Goal: Task Accomplishment & Management: Use online tool/utility

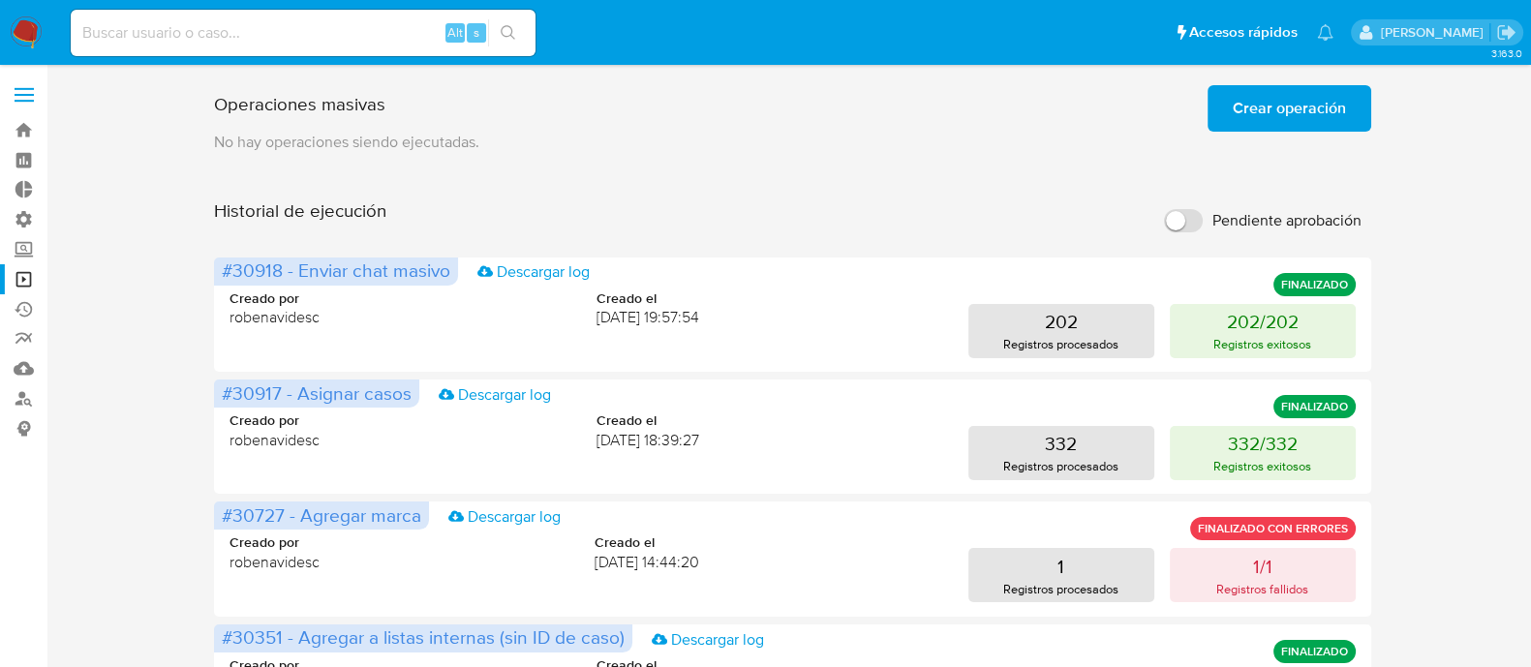
click at [856, 54] on ul "Pausado Ver notificaciones Alt s Accesos rápidos Presiona las siguientes teclas…" at bounding box center [702, 32] width 1282 height 48
click at [1268, 122] on span "Crear operación" at bounding box center [1289, 108] width 113 height 43
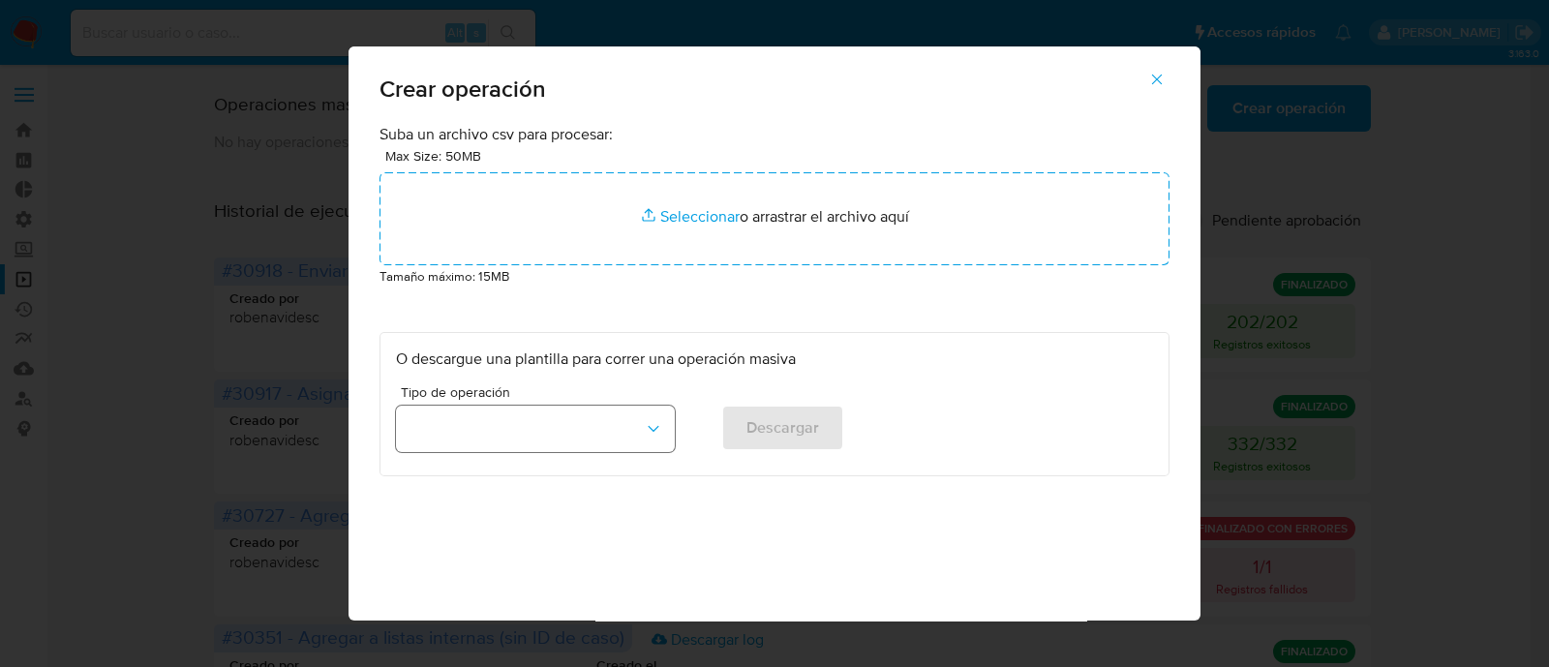
click at [649, 419] on icon "button" at bounding box center [653, 428] width 19 height 19
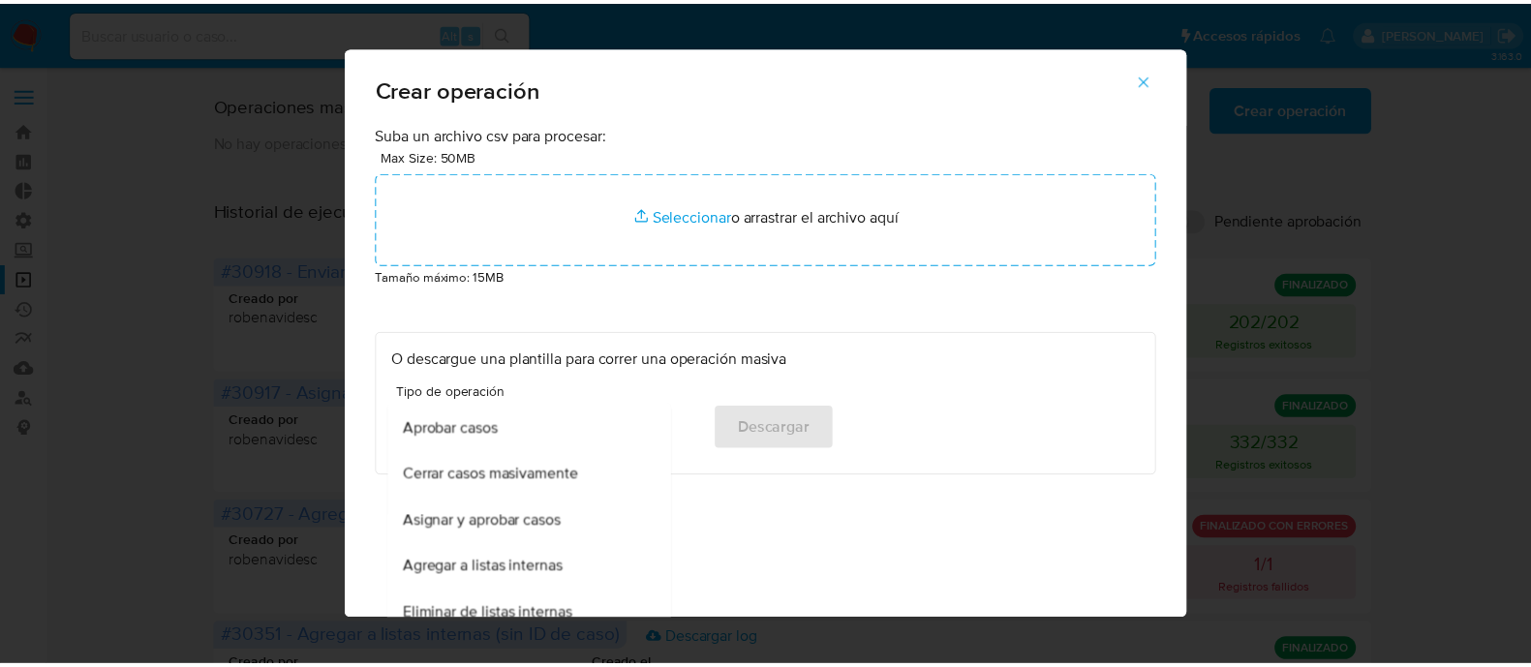
scroll to position [139, 0]
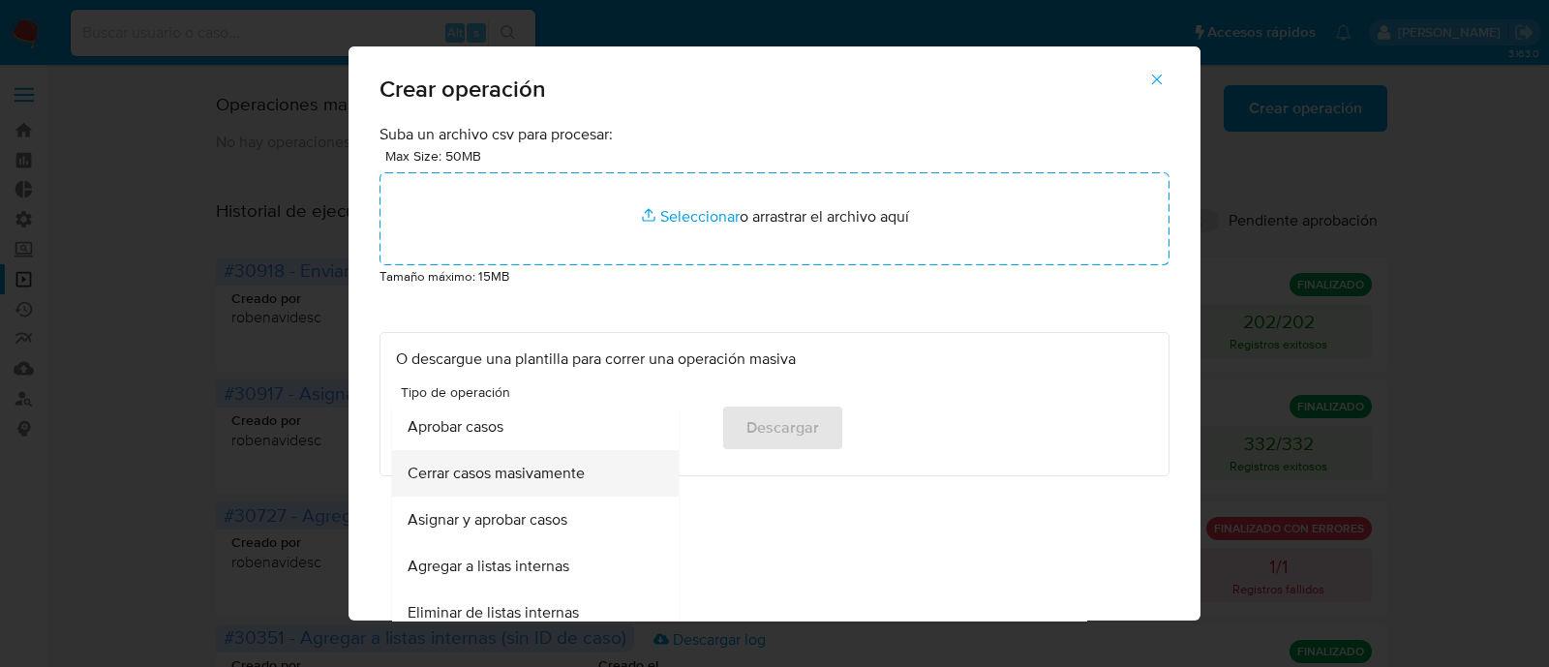
click at [557, 466] on span "Cerrar casos masivamente" at bounding box center [496, 473] width 177 height 19
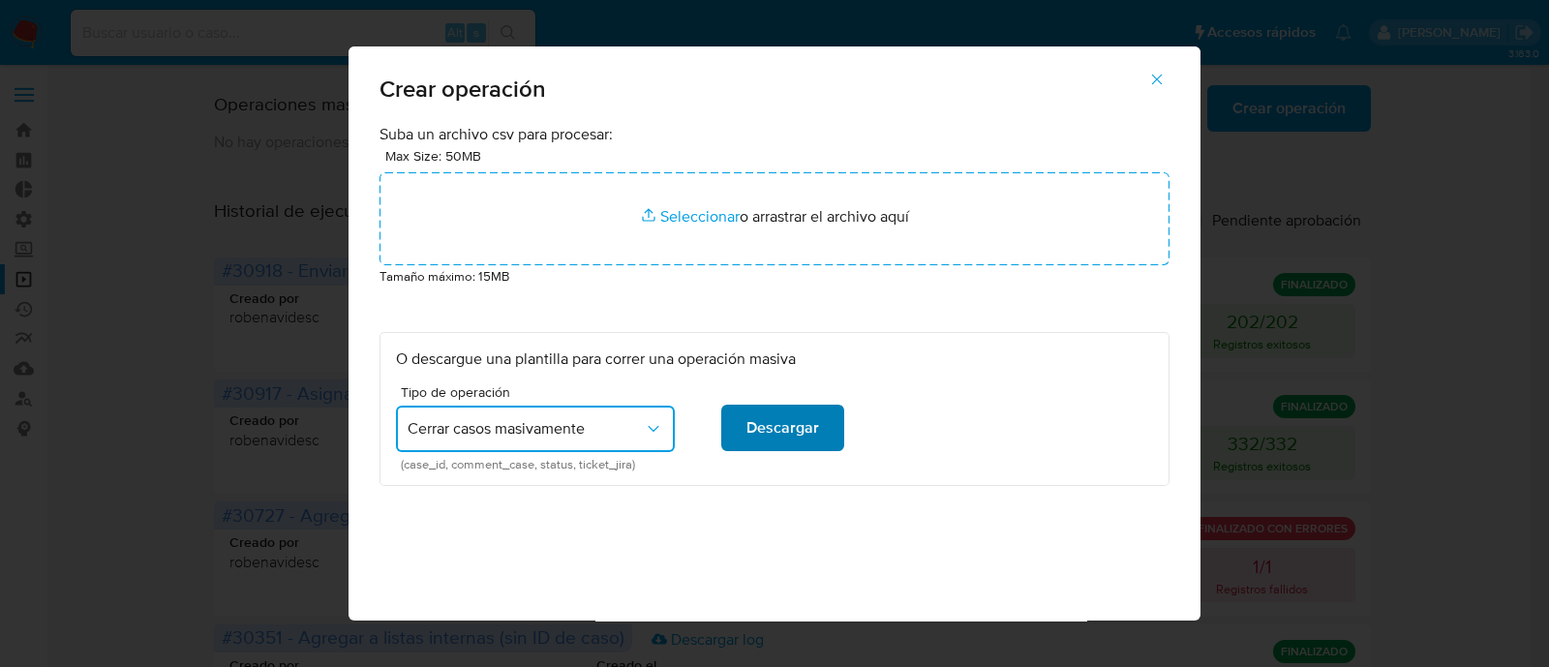
click at [733, 447] on button "Descargar" at bounding box center [782, 428] width 123 height 46
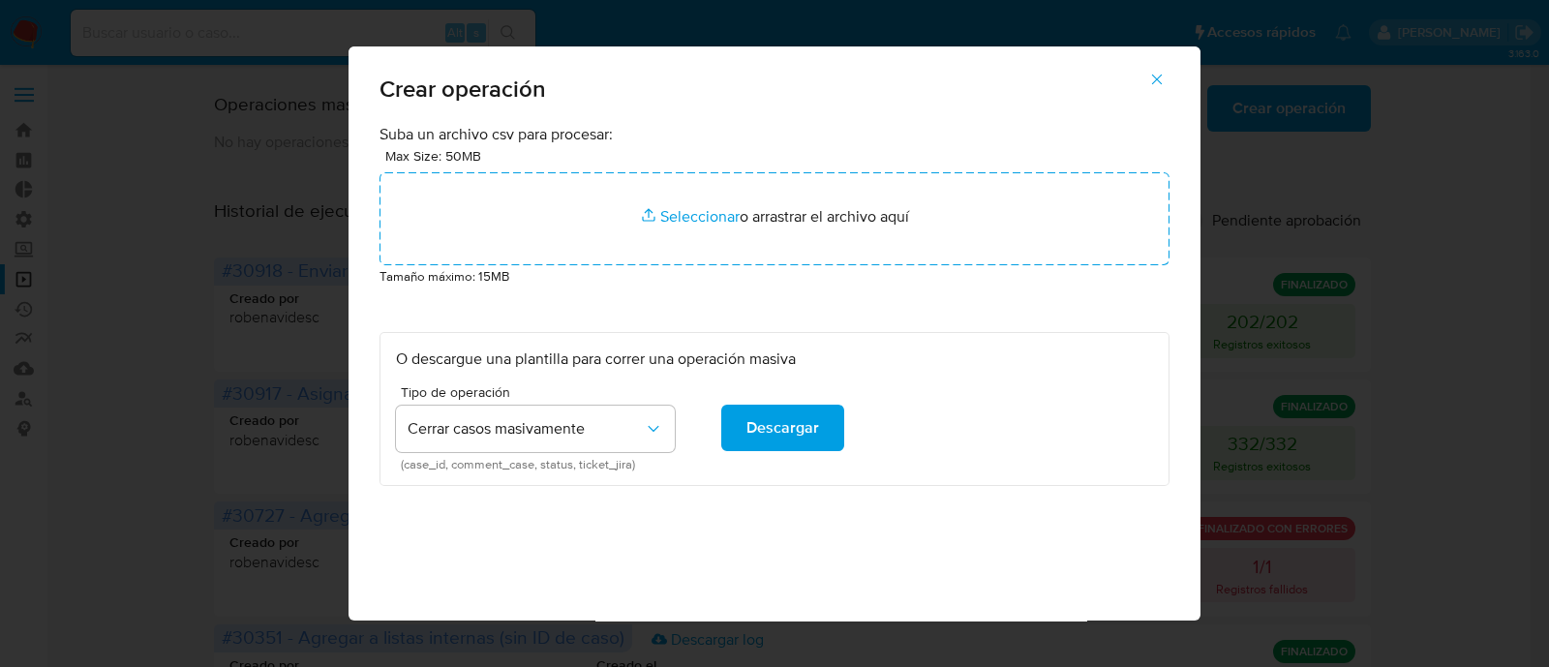
click at [1176, 79] on button "button" at bounding box center [1157, 79] width 68 height 46
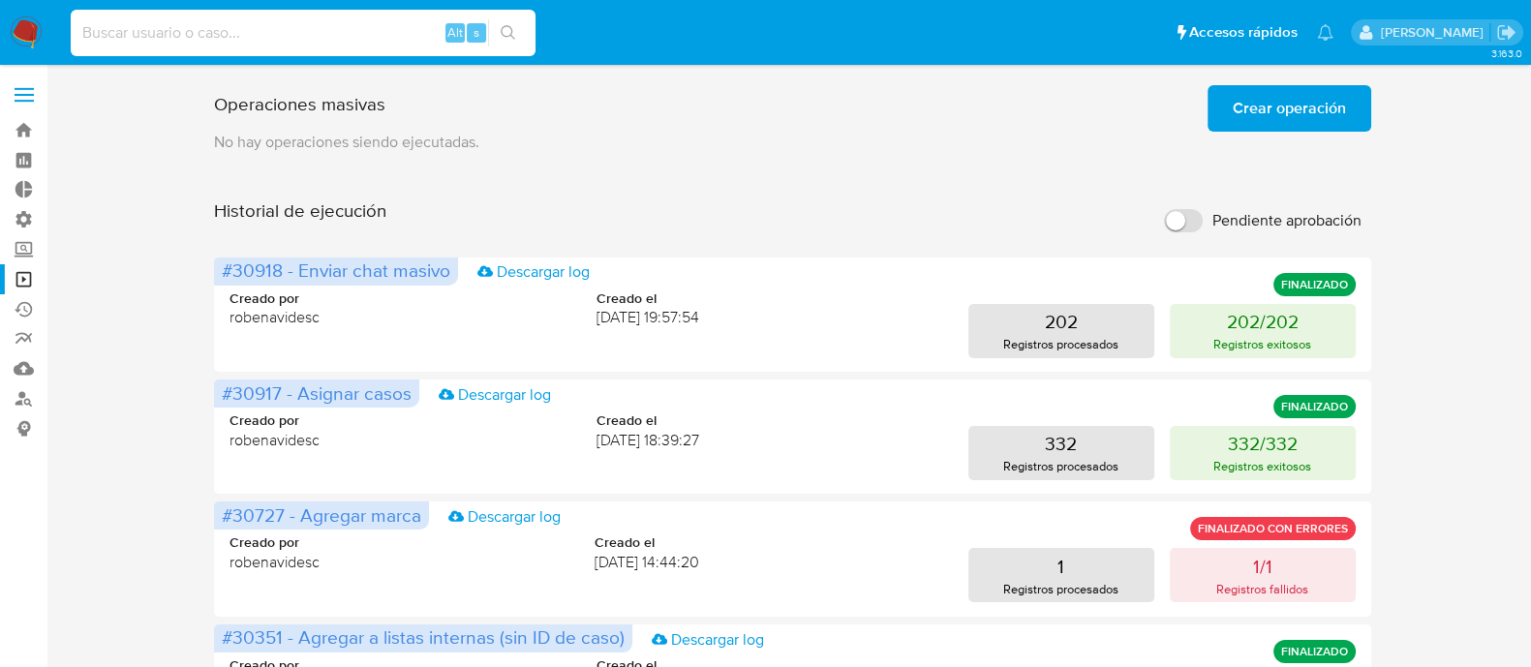
click at [324, 40] on input at bounding box center [303, 32] width 465 height 25
paste input "tDyrpldnn7Ge5upIjZhiXdvG"
type input "tDyrpldnn7Ge5upIjZhiXdvG"
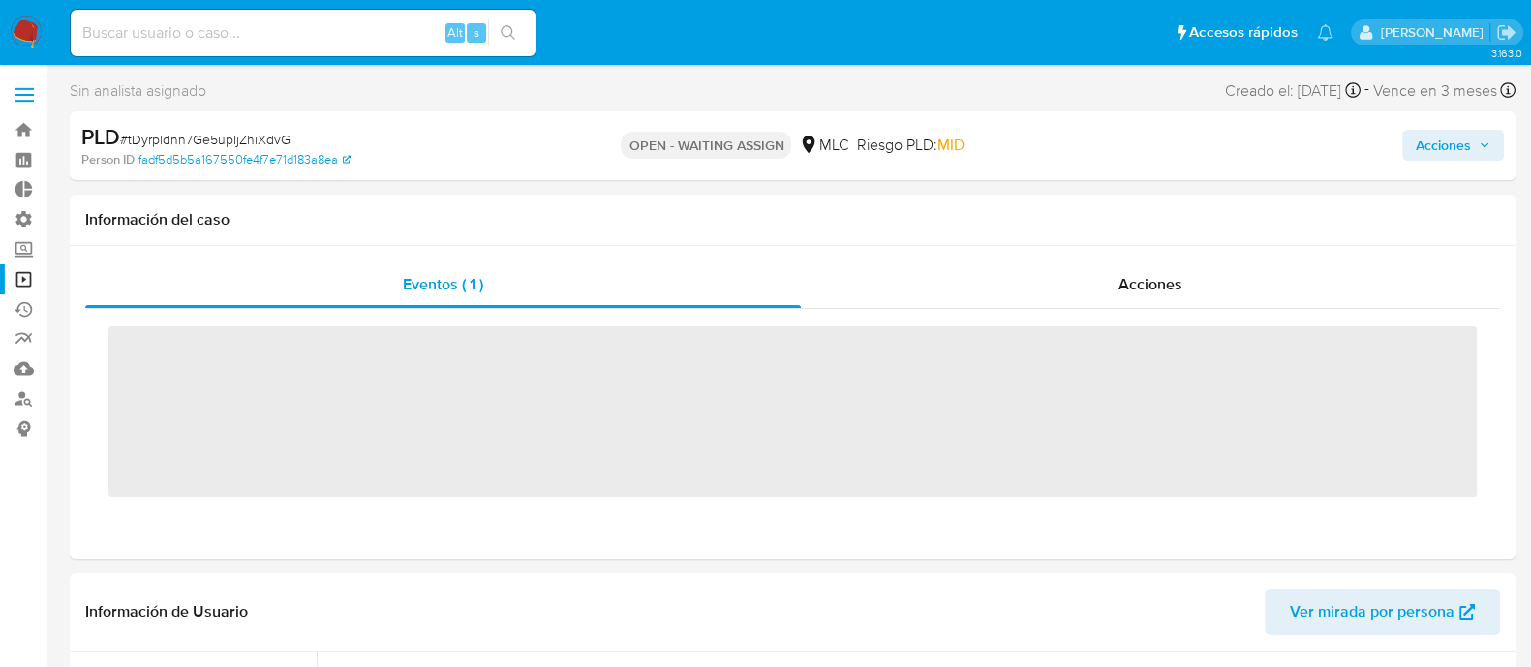
scroll to position [958, 0]
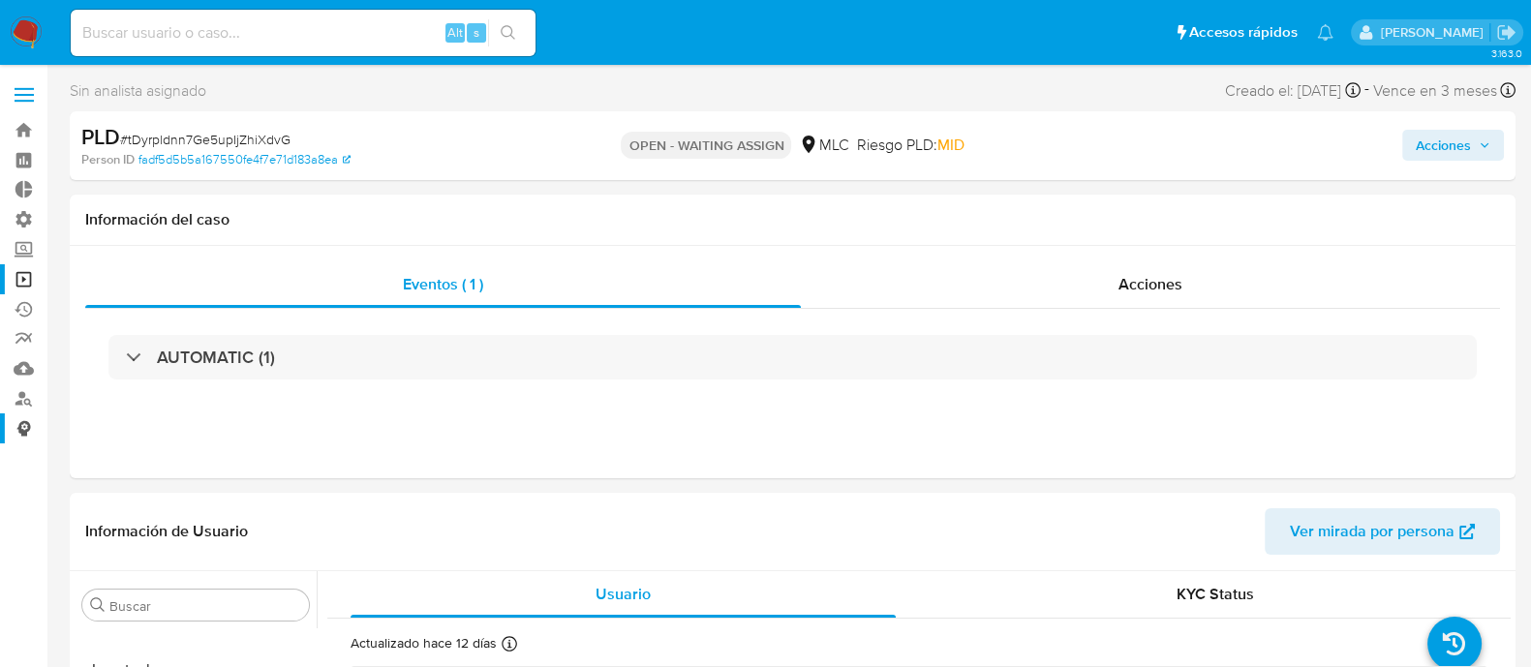
select select "10"
click at [21, 283] on link "Operaciones masivas" at bounding box center [115, 279] width 230 height 30
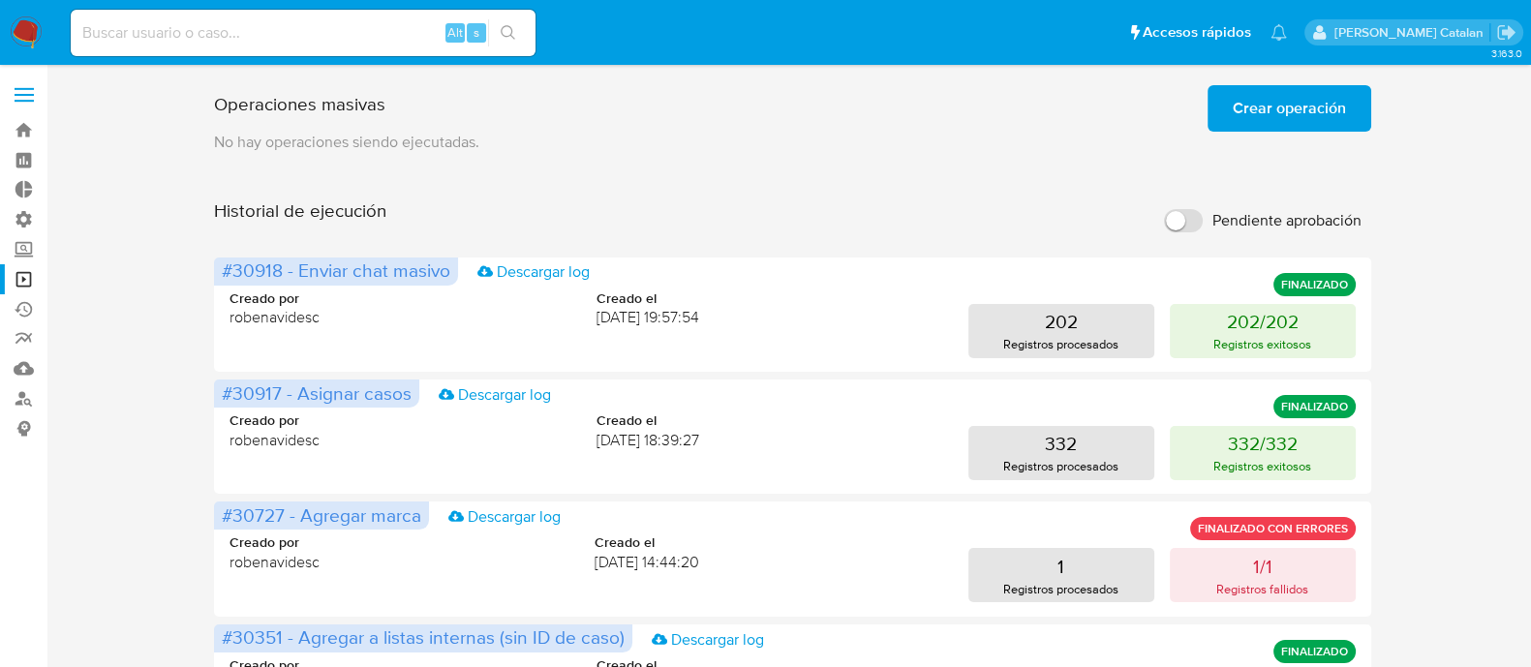
click at [1219, 99] on button "Crear operación" at bounding box center [1289, 108] width 164 height 46
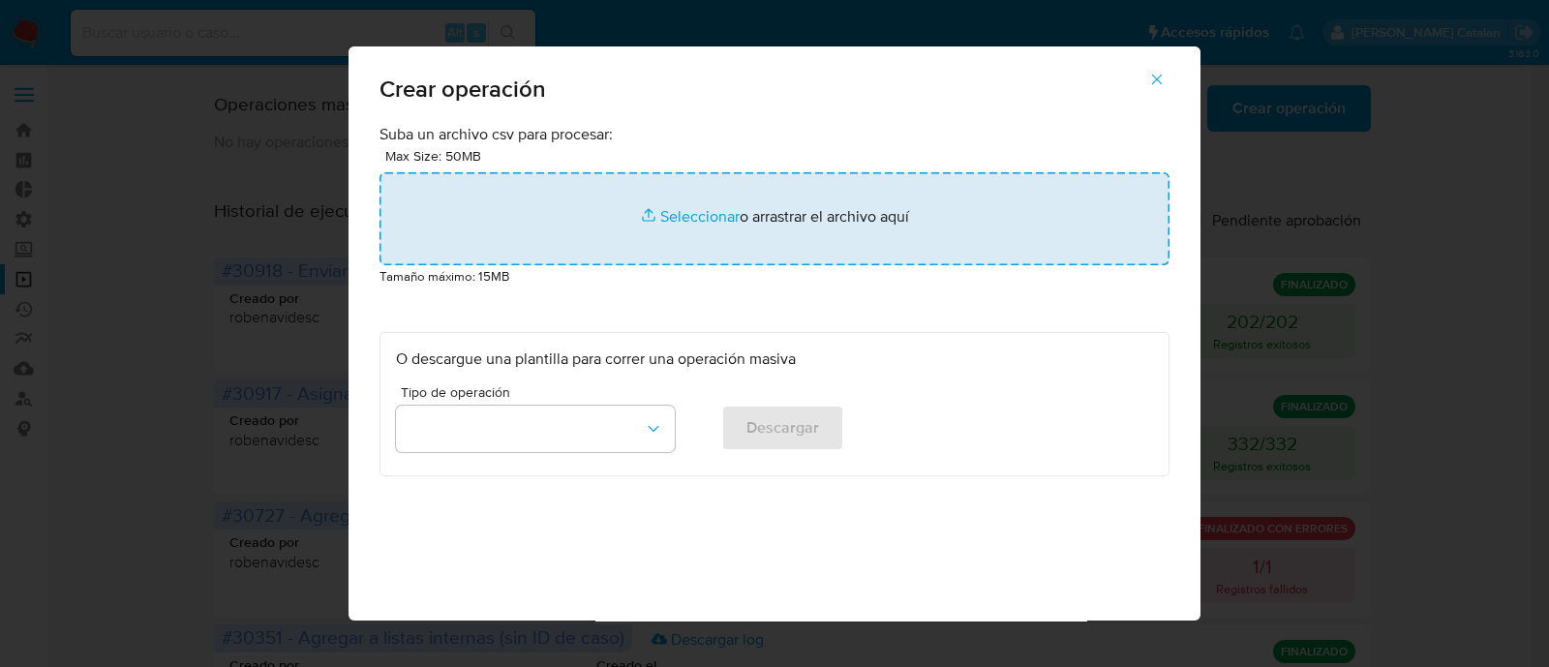
click at [656, 218] on input "file" at bounding box center [775, 218] width 790 height 93
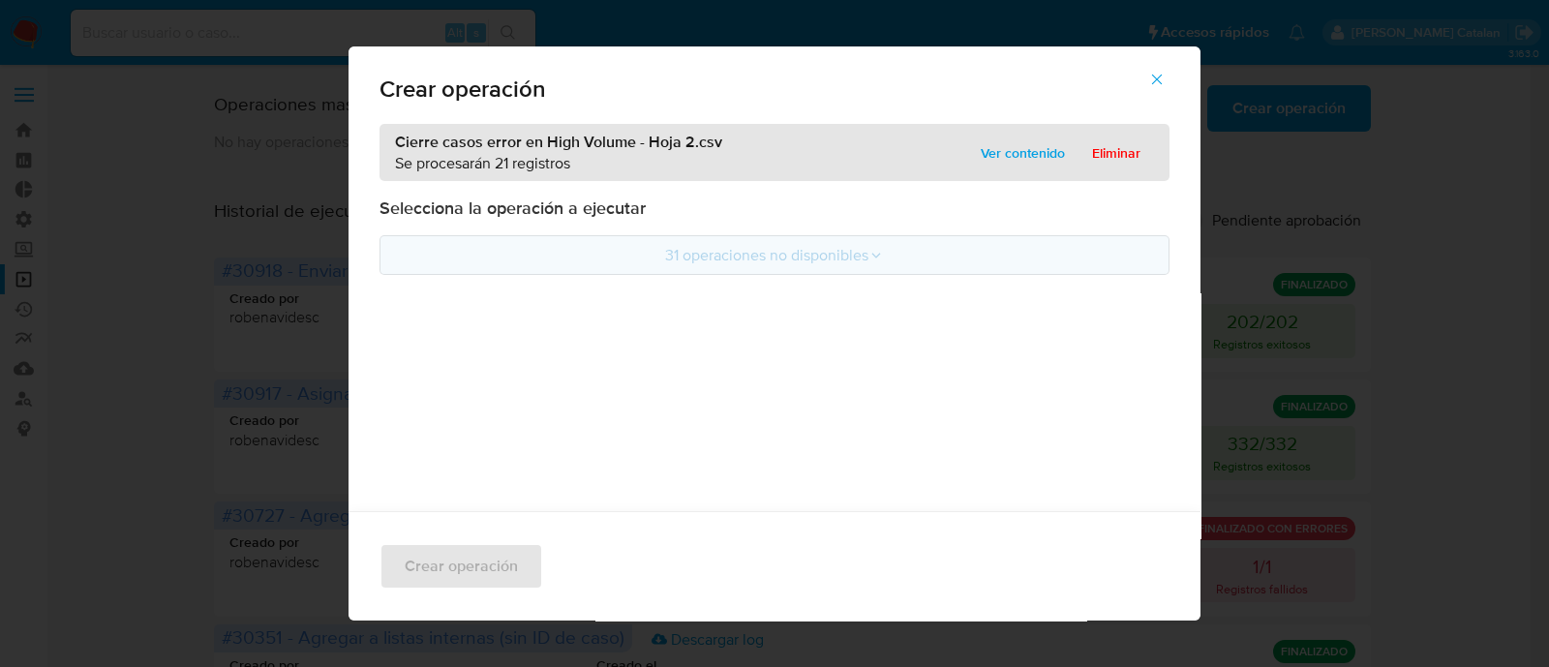
click at [735, 243] on button "31 operaciones no disponibles" at bounding box center [775, 255] width 790 height 40
click at [790, 258] on button "31 operaciones no disponibles" at bounding box center [775, 255] width 790 height 40
click at [1046, 210] on p "Selecciona la operación a ejecutar" at bounding box center [775, 208] width 790 height 23
click at [1099, 158] on span "Eliminar" at bounding box center [1116, 152] width 48 height 27
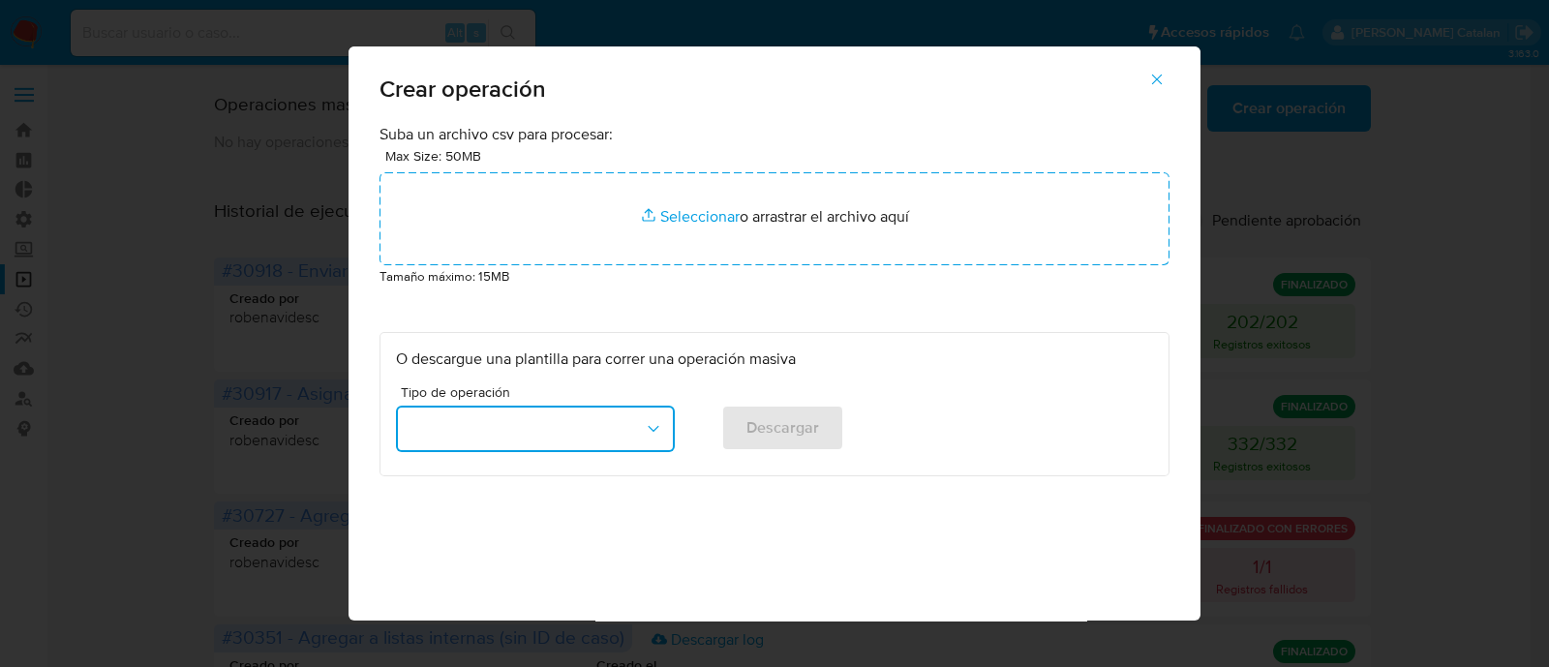
click at [542, 445] on button "button" at bounding box center [535, 429] width 279 height 46
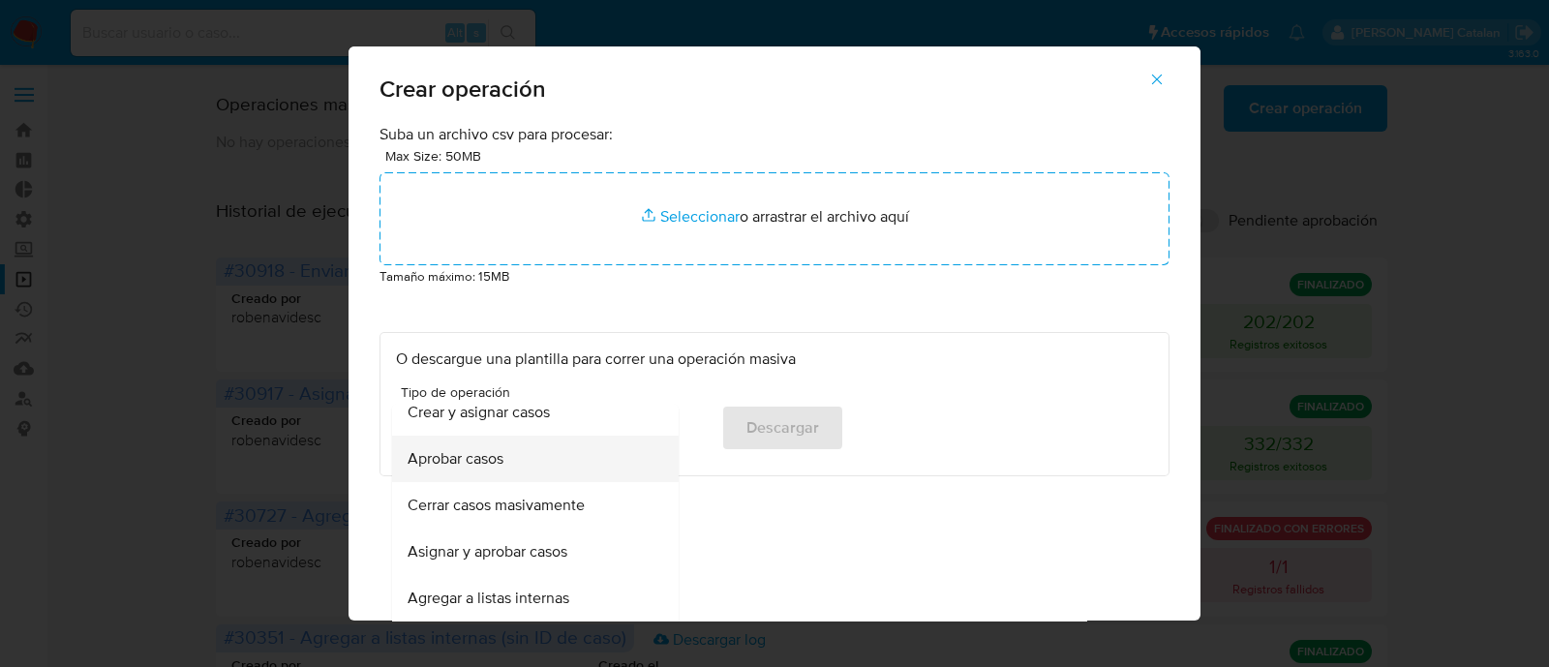
scroll to position [108, 0]
click at [509, 510] on span "Cerrar casos masivamente" at bounding box center [496, 504] width 177 height 19
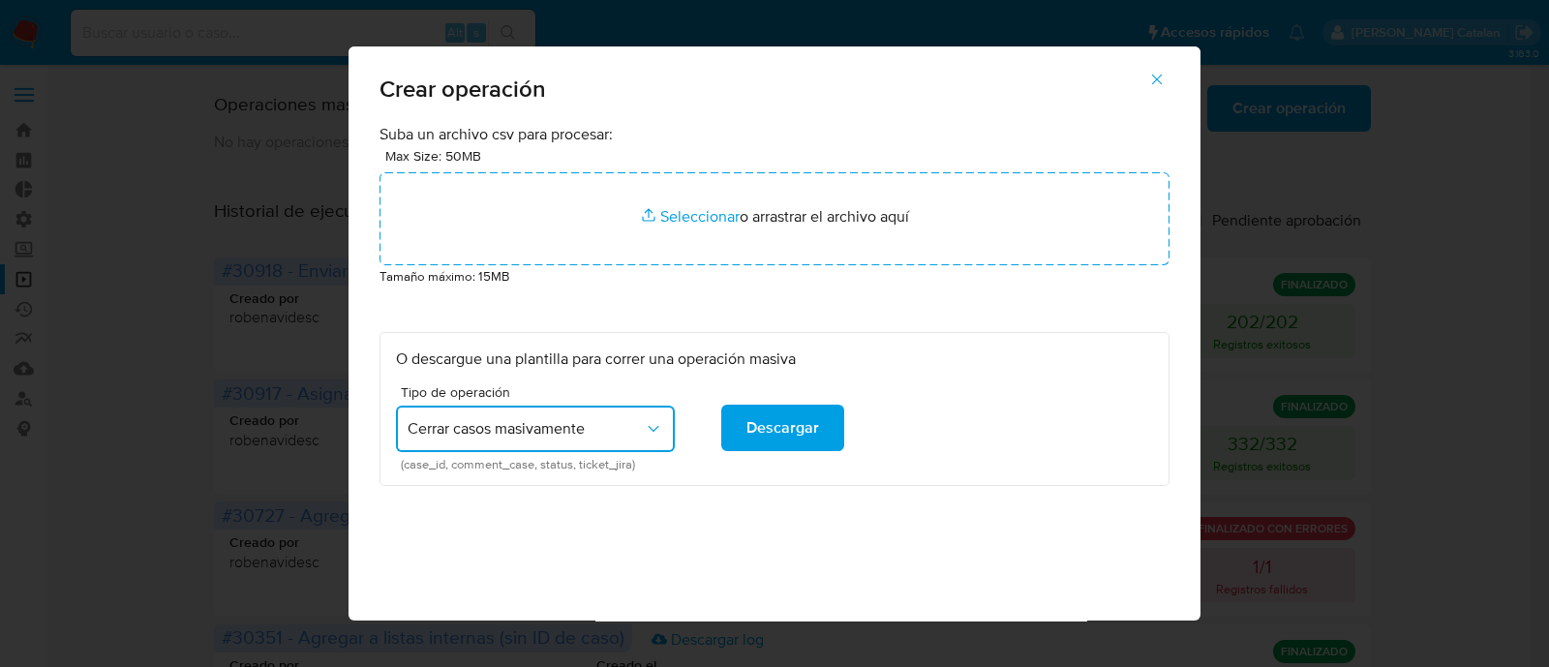
click at [632, 492] on div "Suba un archivo csv para procesar: Max Size: 50MB Seleccionar archivos Seleccio…" at bounding box center [775, 410] width 852 height 573
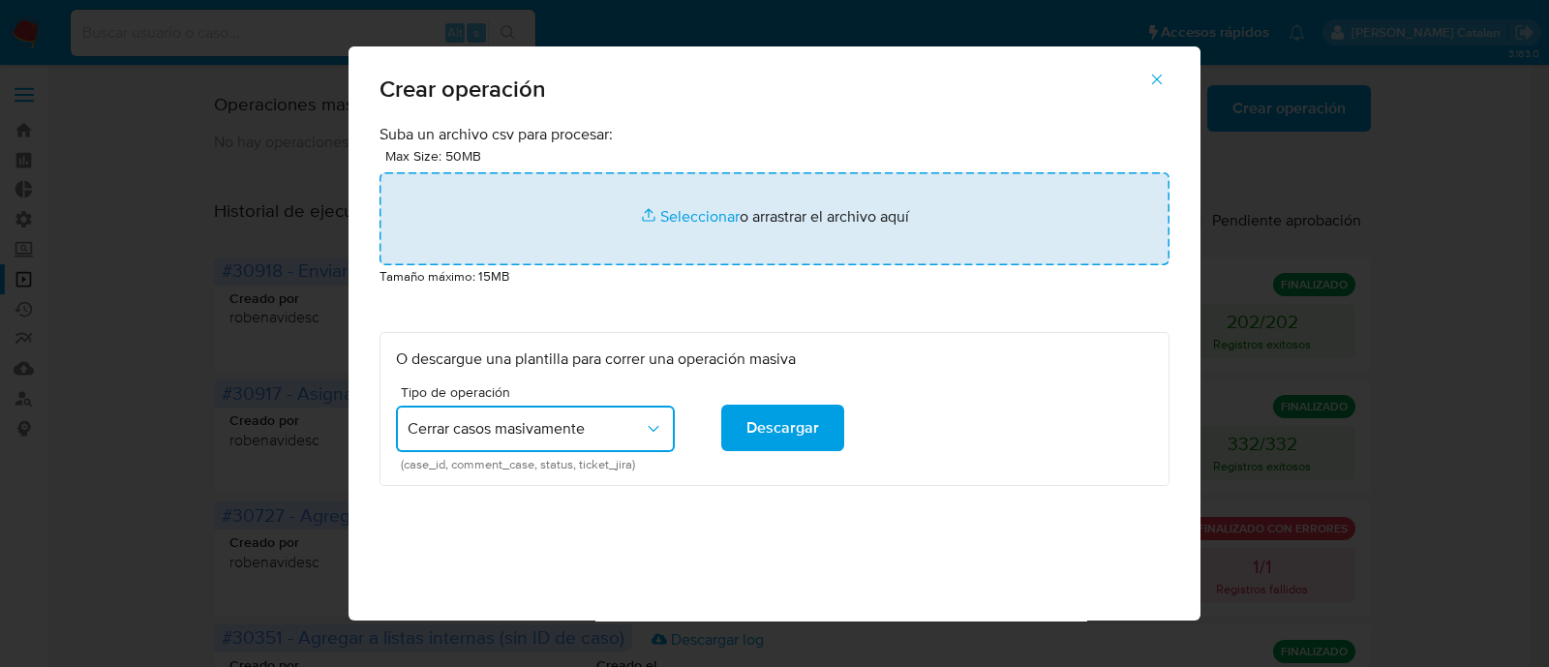
click at [709, 233] on input "file" at bounding box center [775, 218] width 790 height 93
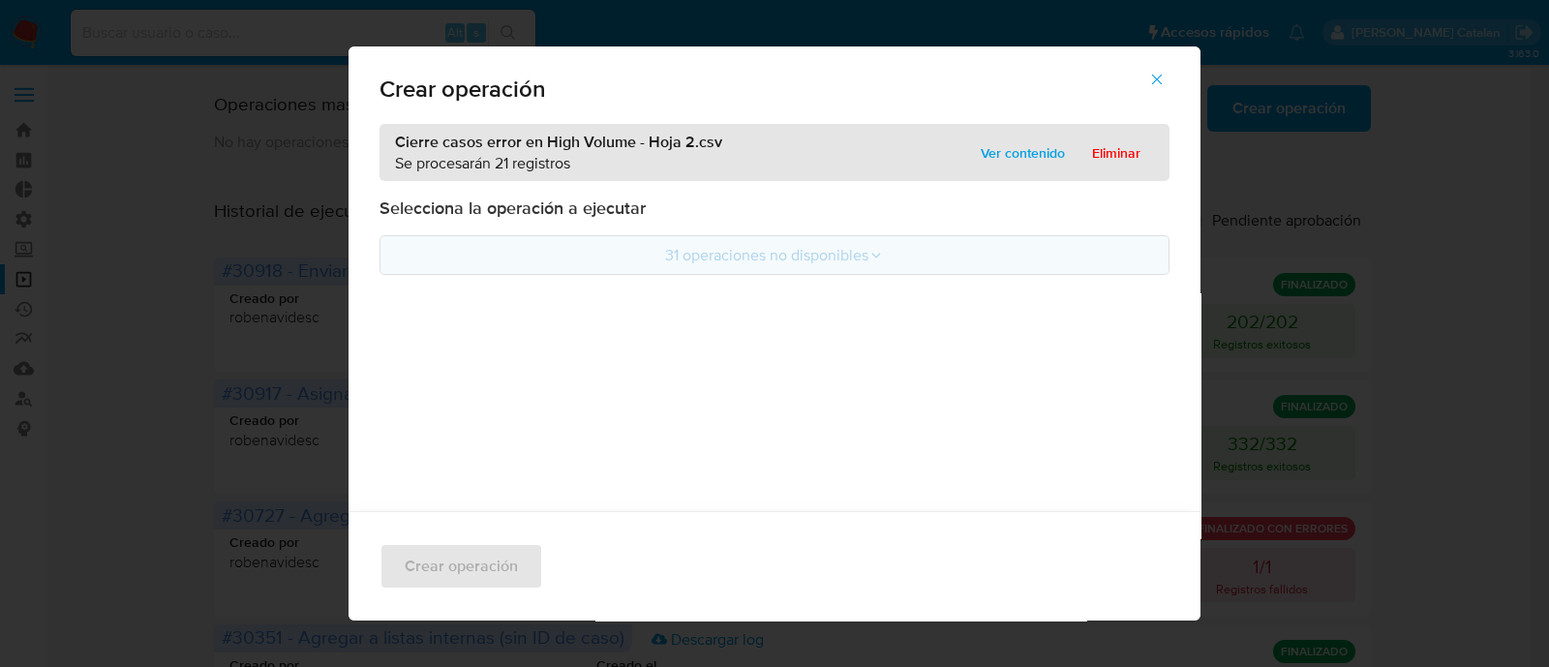
click at [847, 269] on button "31 operaciones no disponibles" at bounding box center [775, 255] width 790 height 40
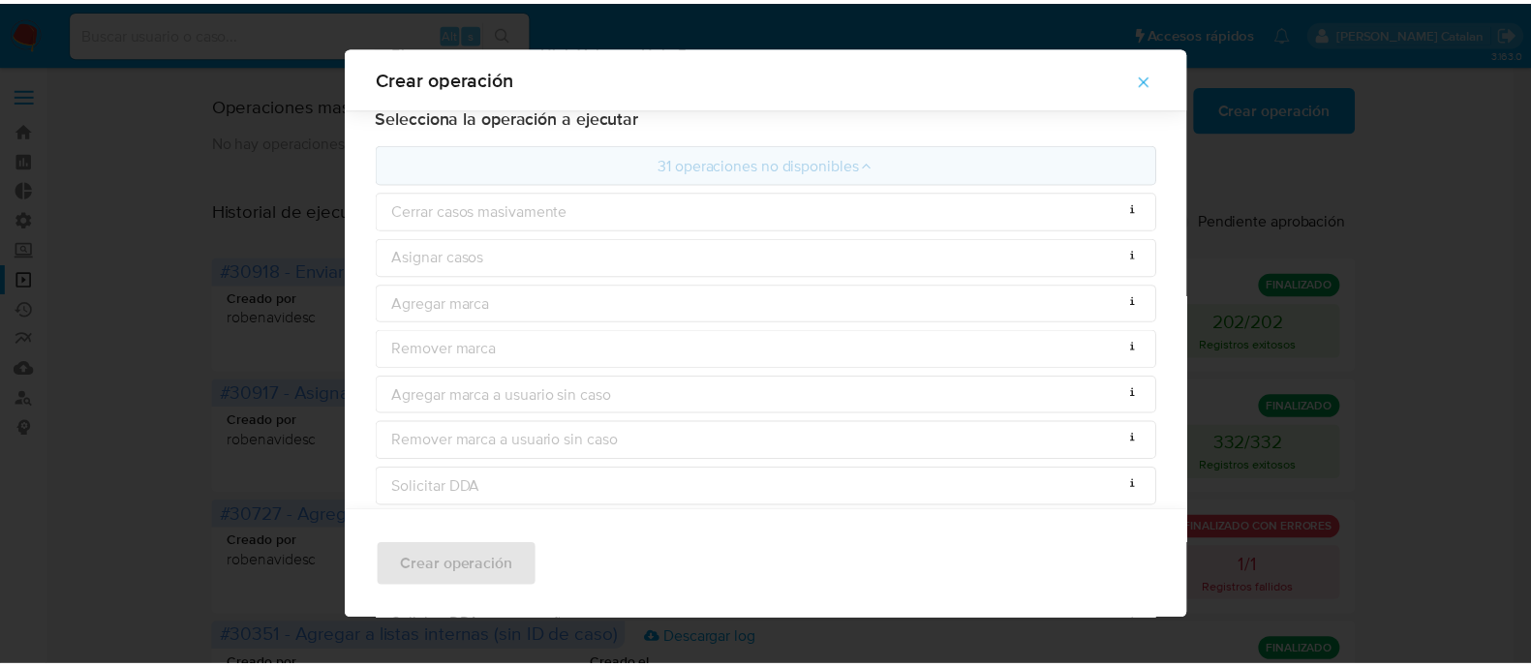
scroll to position [0, 0]
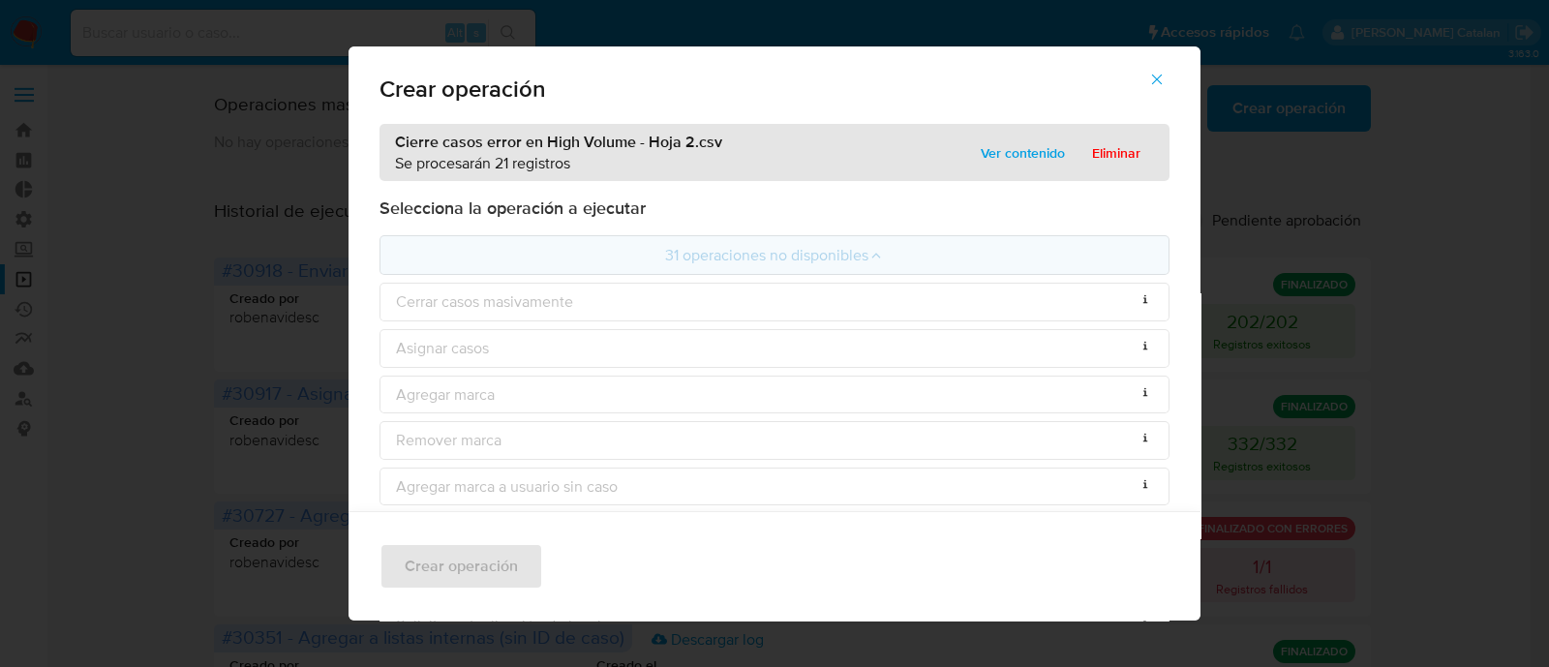
click at [1175, 60] on button "button" at bounding box center [1157, 79] width 68 height 46
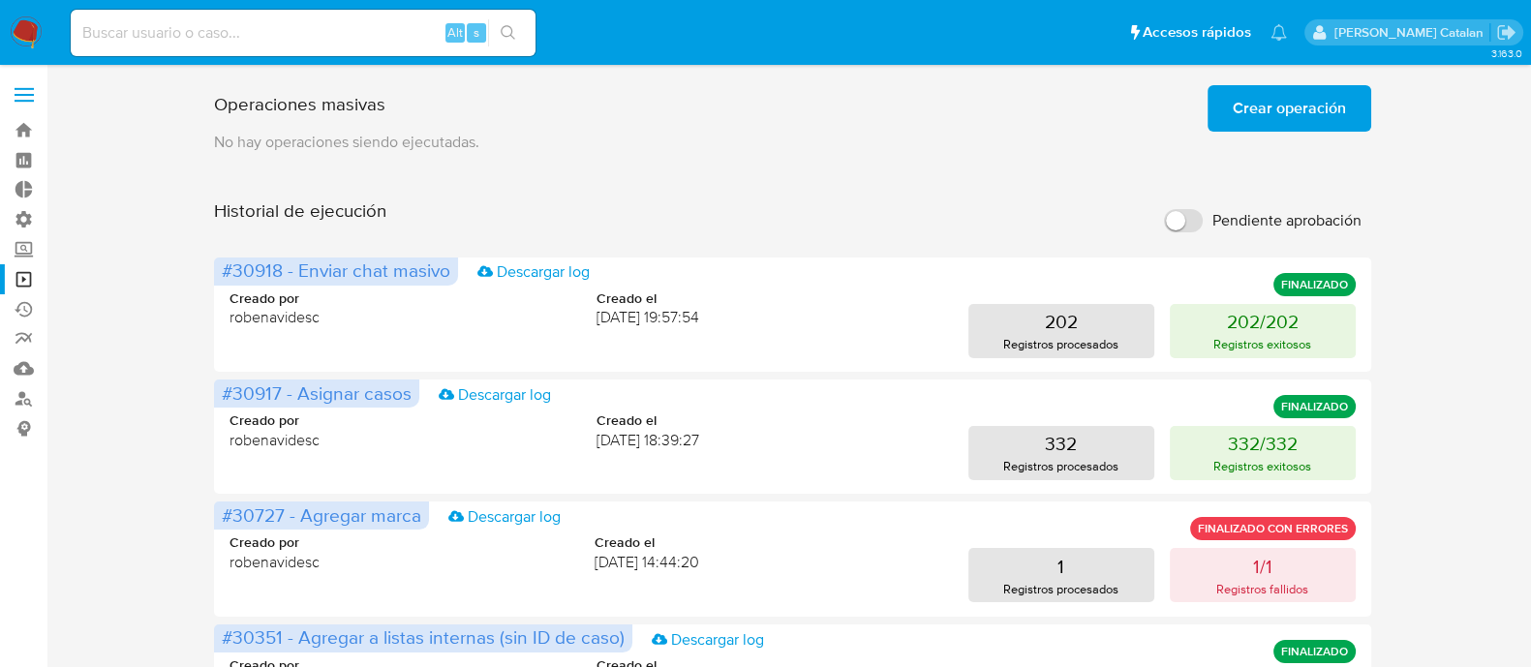
click at [1308, 103] on span "Crear operación" at bounding box center [1289, 108] width 113 height 43
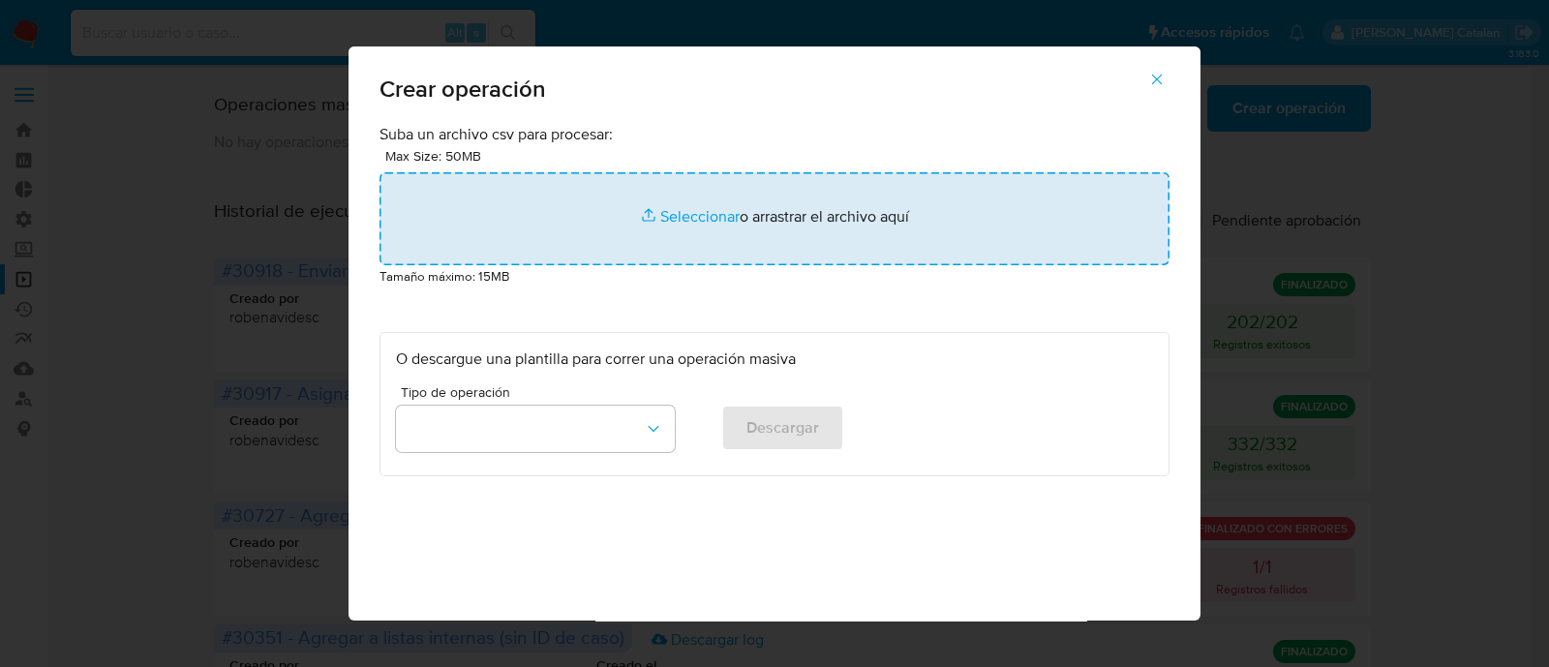
click at [697, 210] on input "file" at bounding box center [775, 218] width 790 height 93
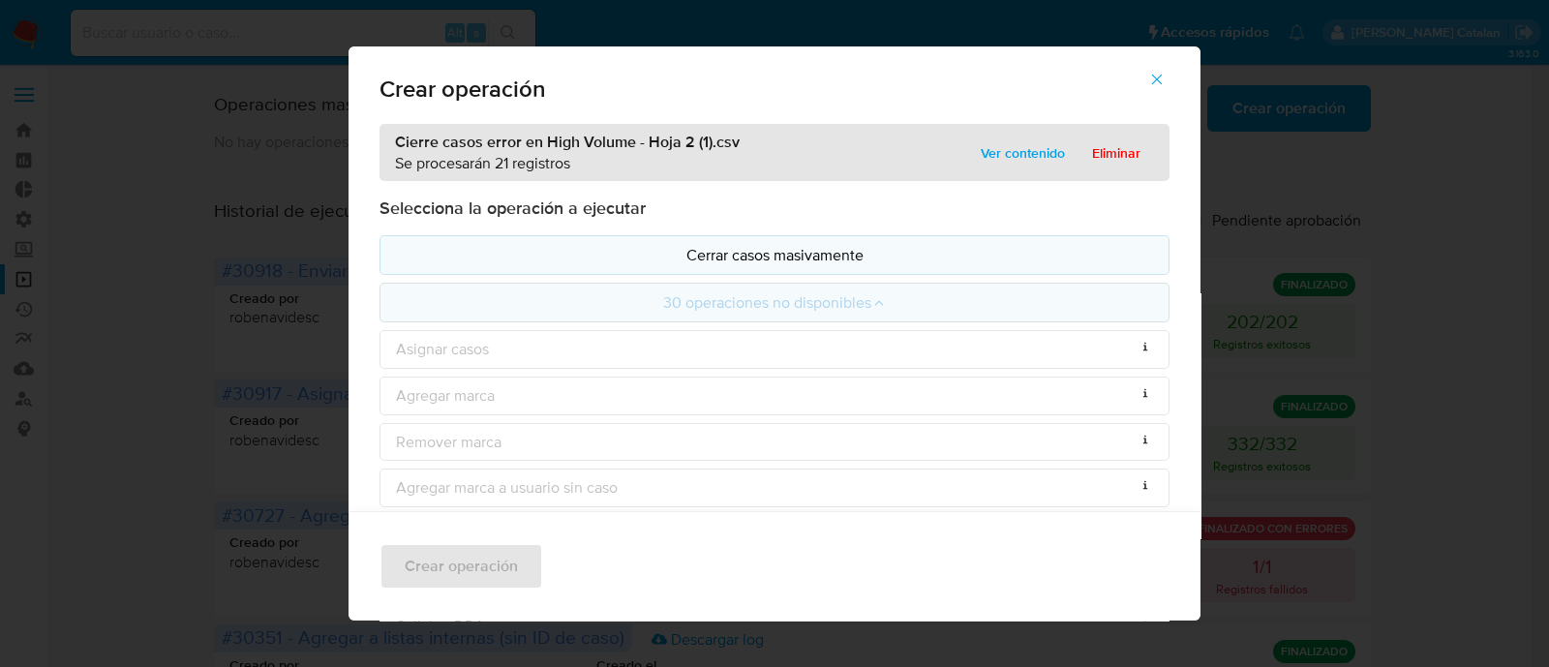
click at [772, 241] on button "Cerrar casos masivamente" at bounding box center [775, 255] width 790 height 40
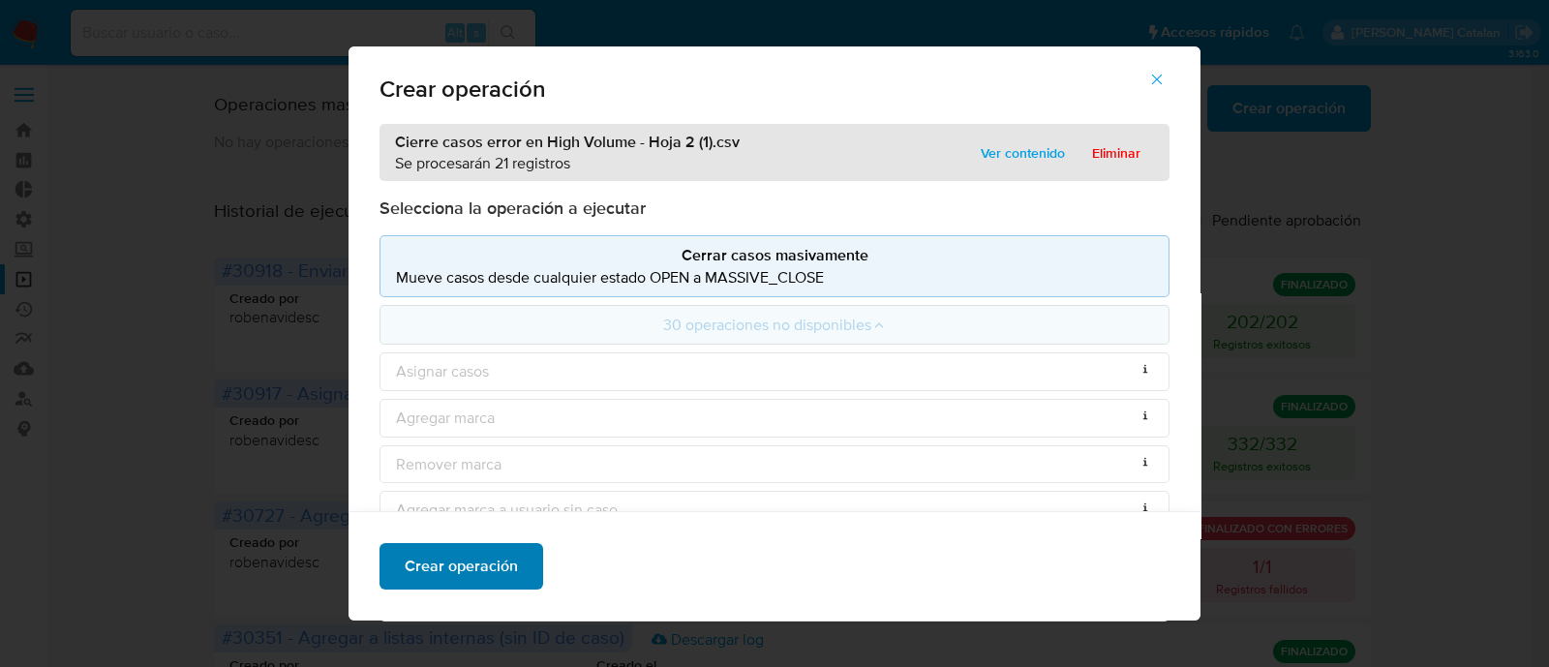
click at [459, 564] on span "Crear operación" at bounding box center [461, 566] width 113 height 43
